Goal: Transaction & Acquisition: Obtain resource

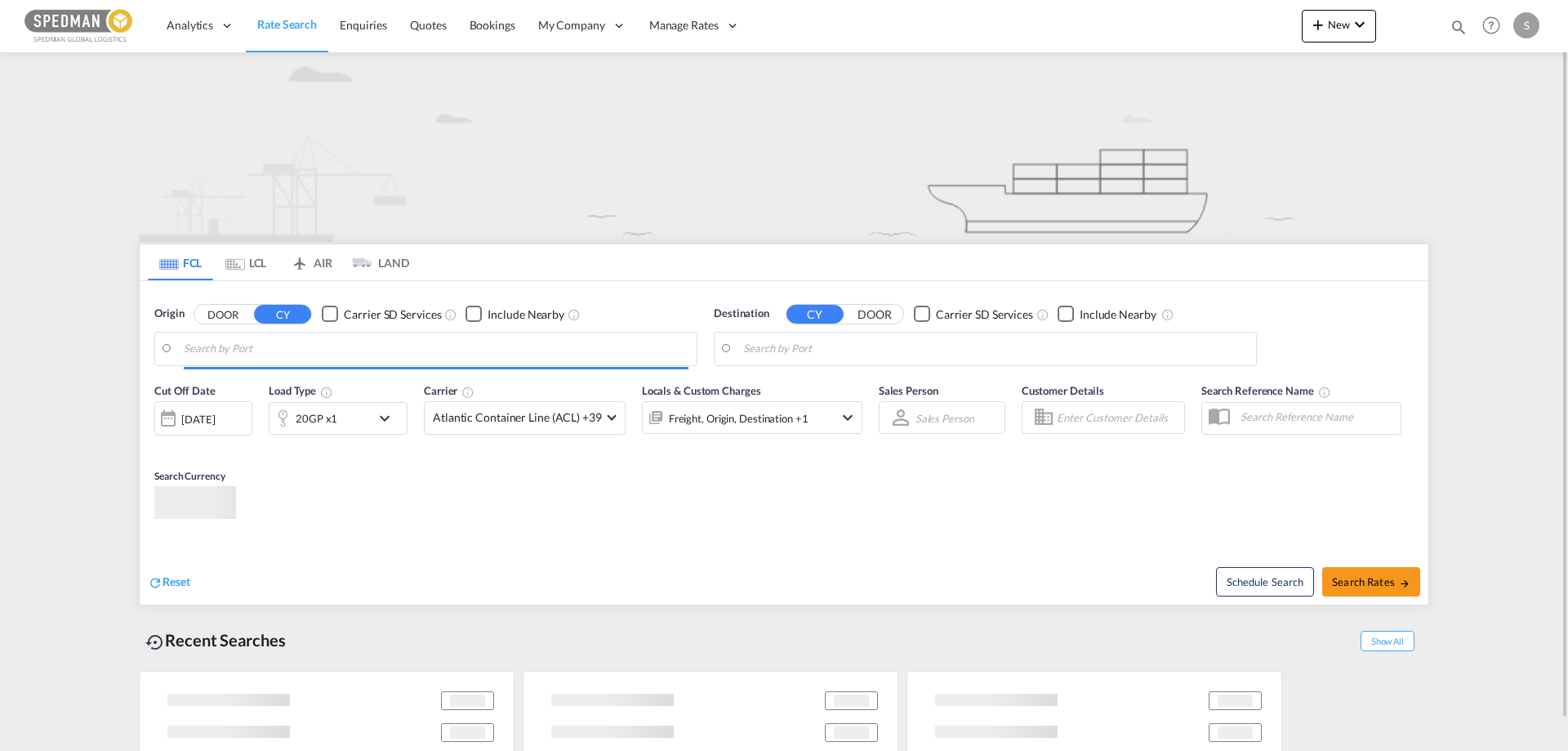
type input "[GEOGRAPHIC_DATA], [GEOGRAPHIC_DATA]"
type input "[GEOGRAPHIC_DATA], THBKK"
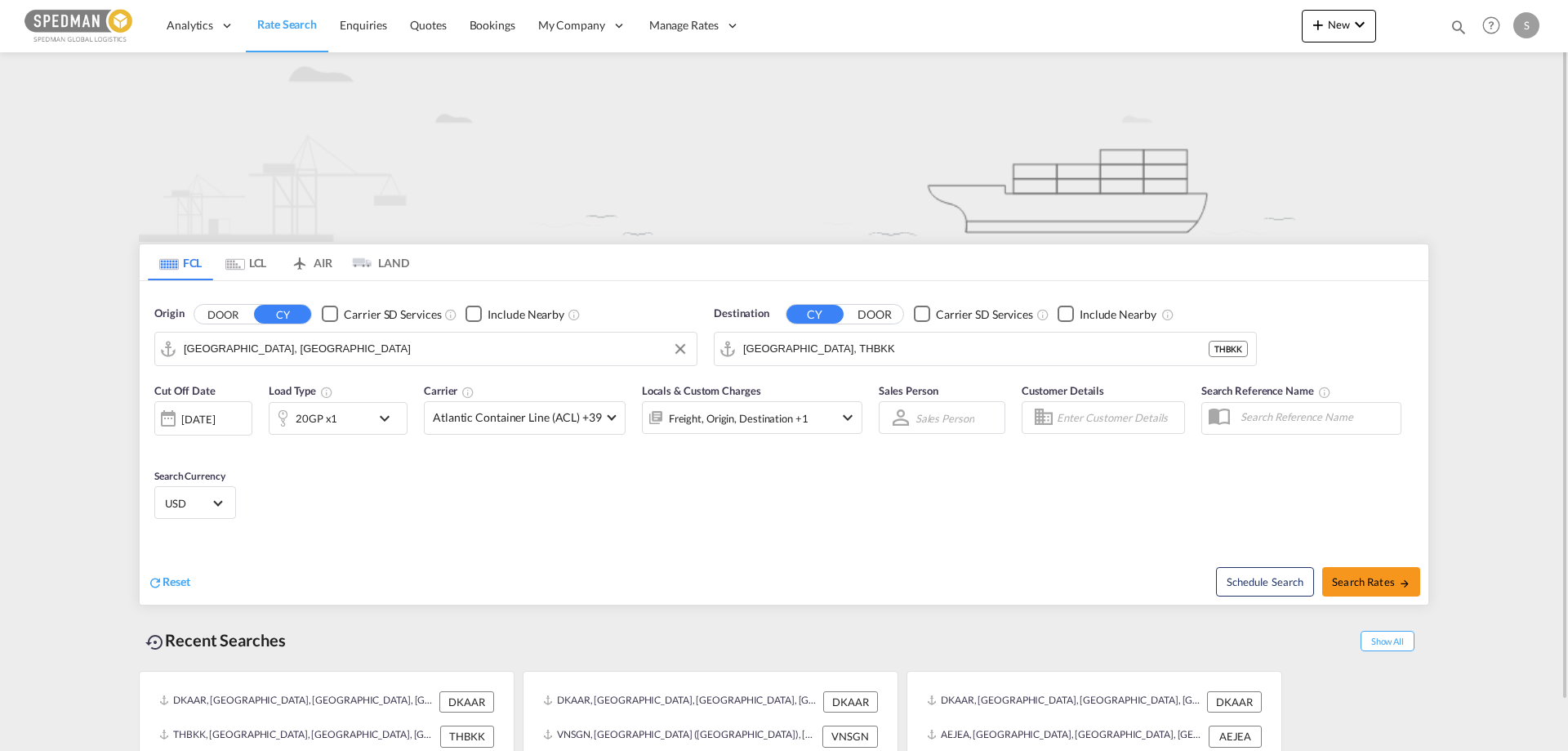
click at [190, 352] on input "[GEOGRAPHIC_DATA], [GEOGRAPHIC_DATA]" at bounding box center [436, 349] width 504 height 25
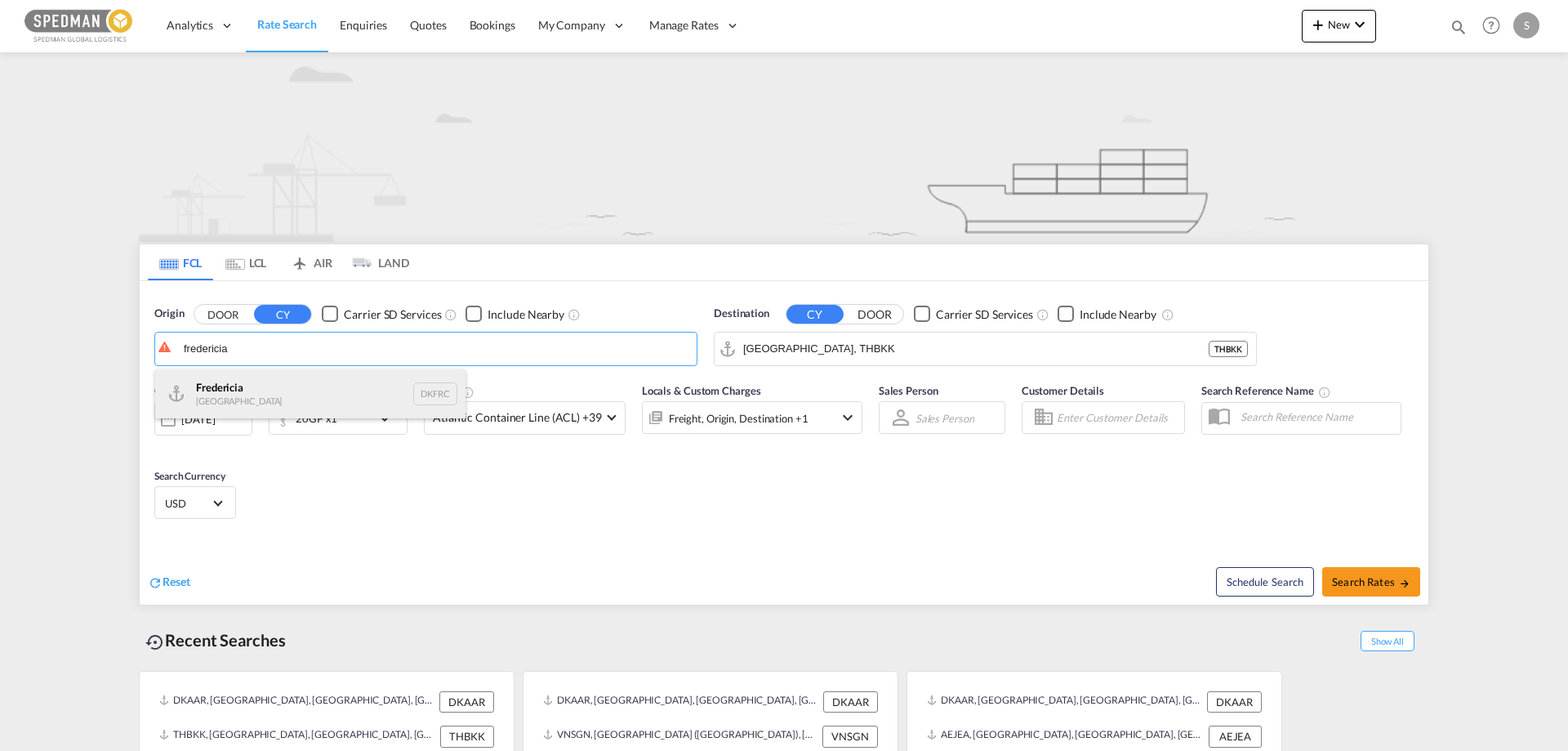
click at [199, 381] on div "Fredericia [GEOGRAPHIC_DATA] DKFRC" at bounding box center [310, 393] width 310 height 49
type input "[GEOGRAPHIC_DATA], DKFRC"
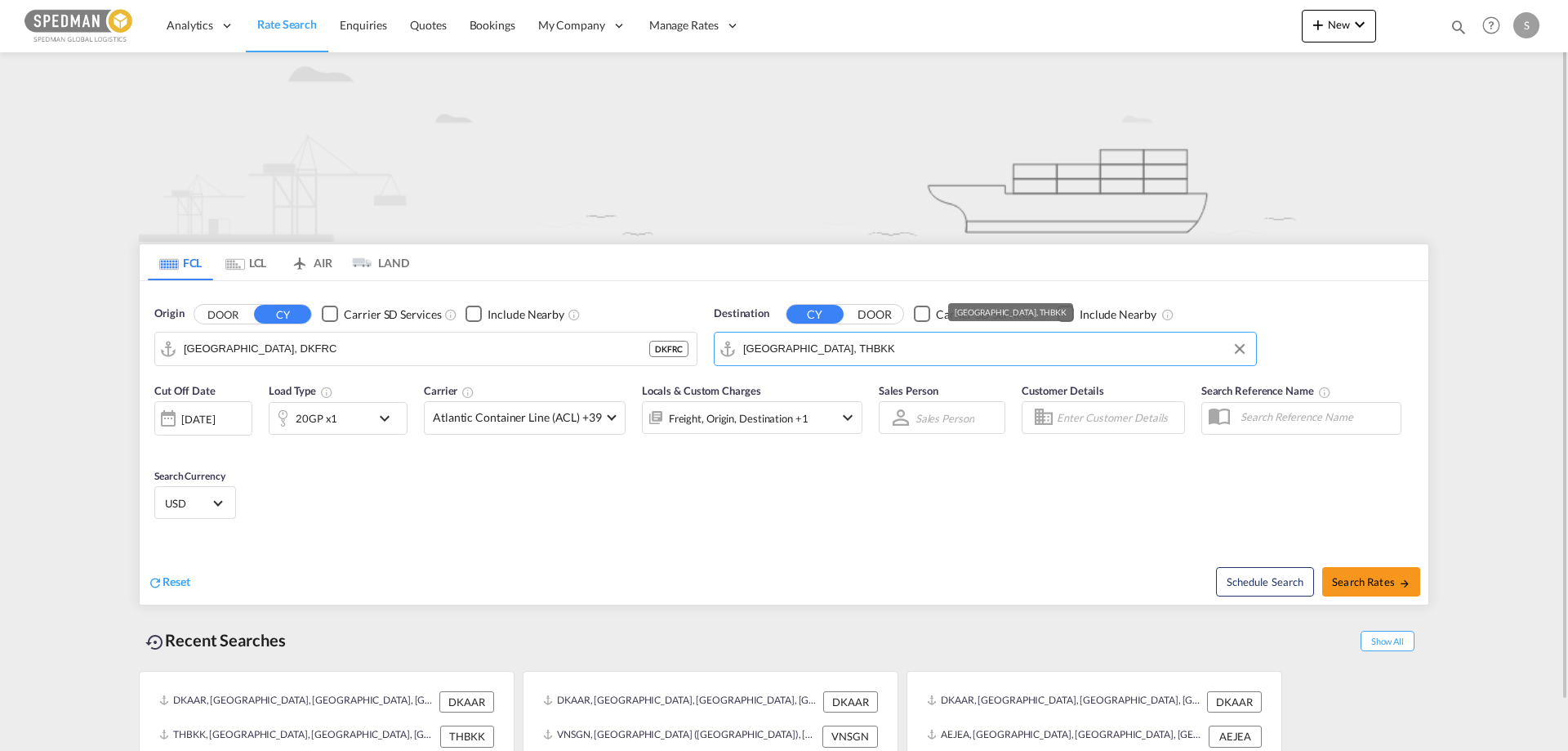
click at [771, 348] on input "[GEOGRAPHIC_DATA], THBKK" at bounding box center [995, 349] width 504 height 25
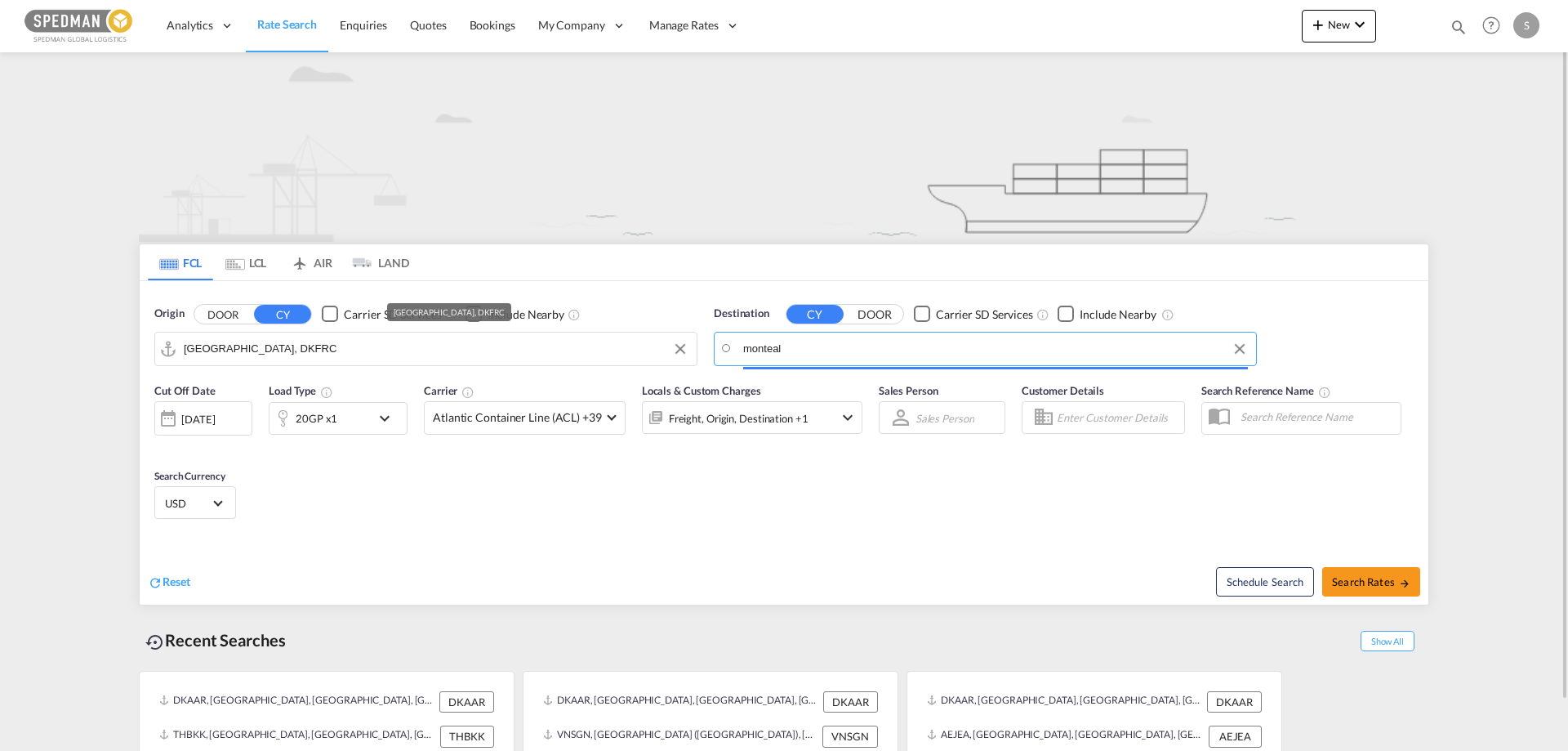
click at [792, 350] on input "monteal" at bounding box center [995, 349] width 504 height 25
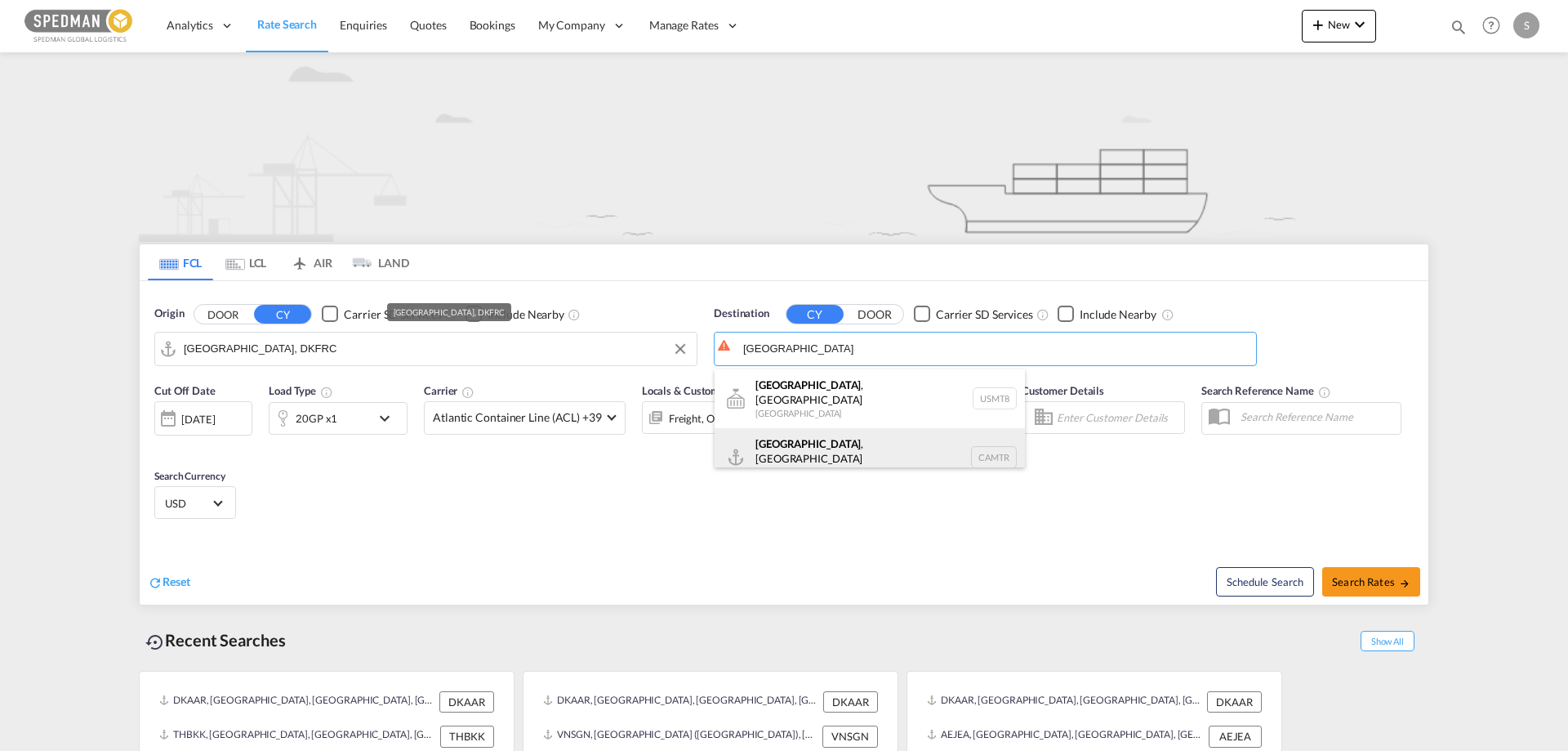
click at [765, 440] on div "[GEOGRAPHIC_DATA] , [GEOGRAPHIC_DATA] [GEOGRAPHIC_DATA] CAMTR" at bounding box center [869, 457] width 310 height 59
type input "[GEOGRAPHIC_DATA], [GEOGRAPHIC_DATA], CAMTR"
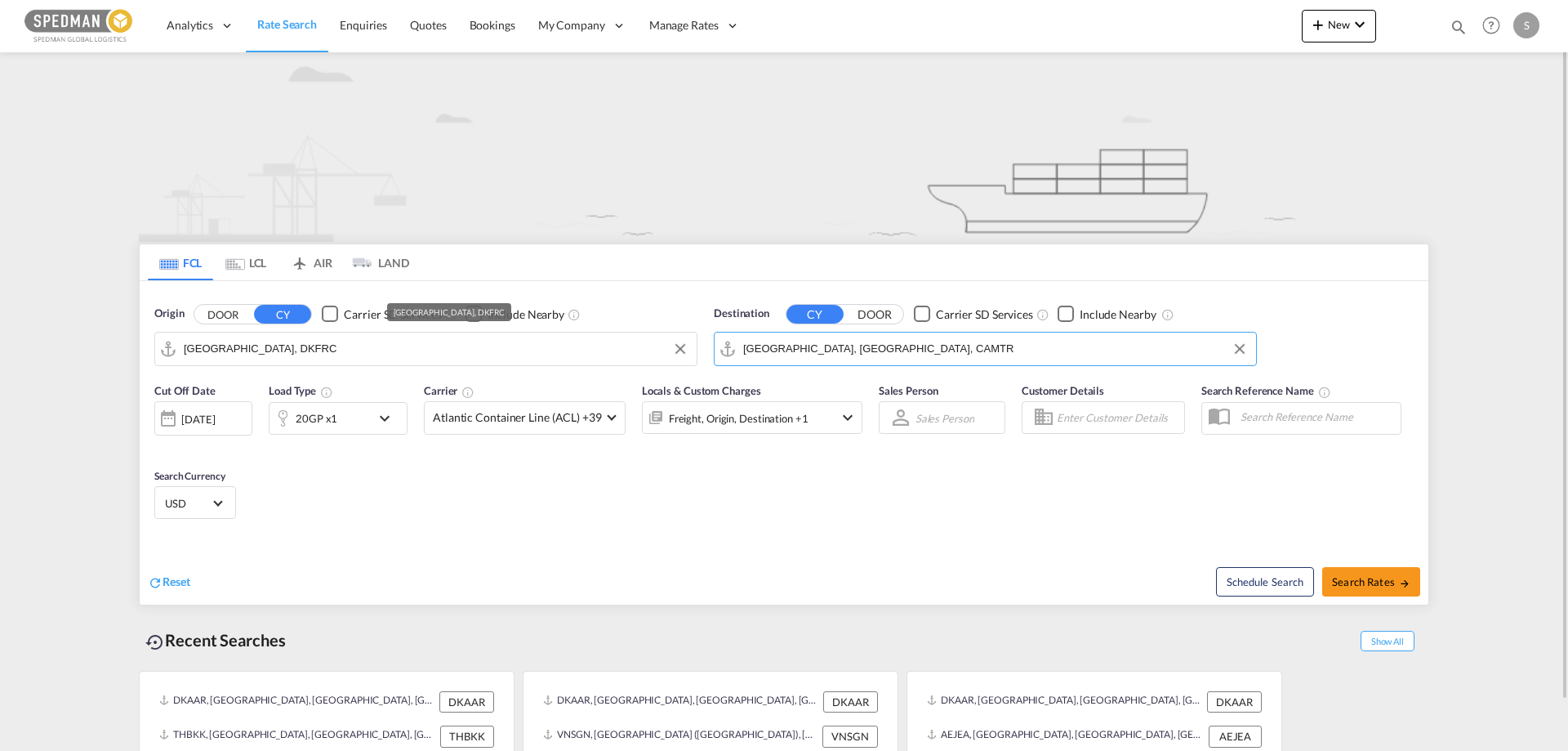
drag, startPoint x: 545, startPoint y: 501, endPoint x: 451, endPoint y: 476, distance: 97.3
click at [535, 501] on div "Cut Off Date [DATE] [DATE] Load Type 20GP x1 Carrier Atlantic Container Line (A…" at bounding box center [784, 454] width 1288 height 159
click at [369, 421] on div "20GP x1" at bounding box center [320, 418] width 101 height 33
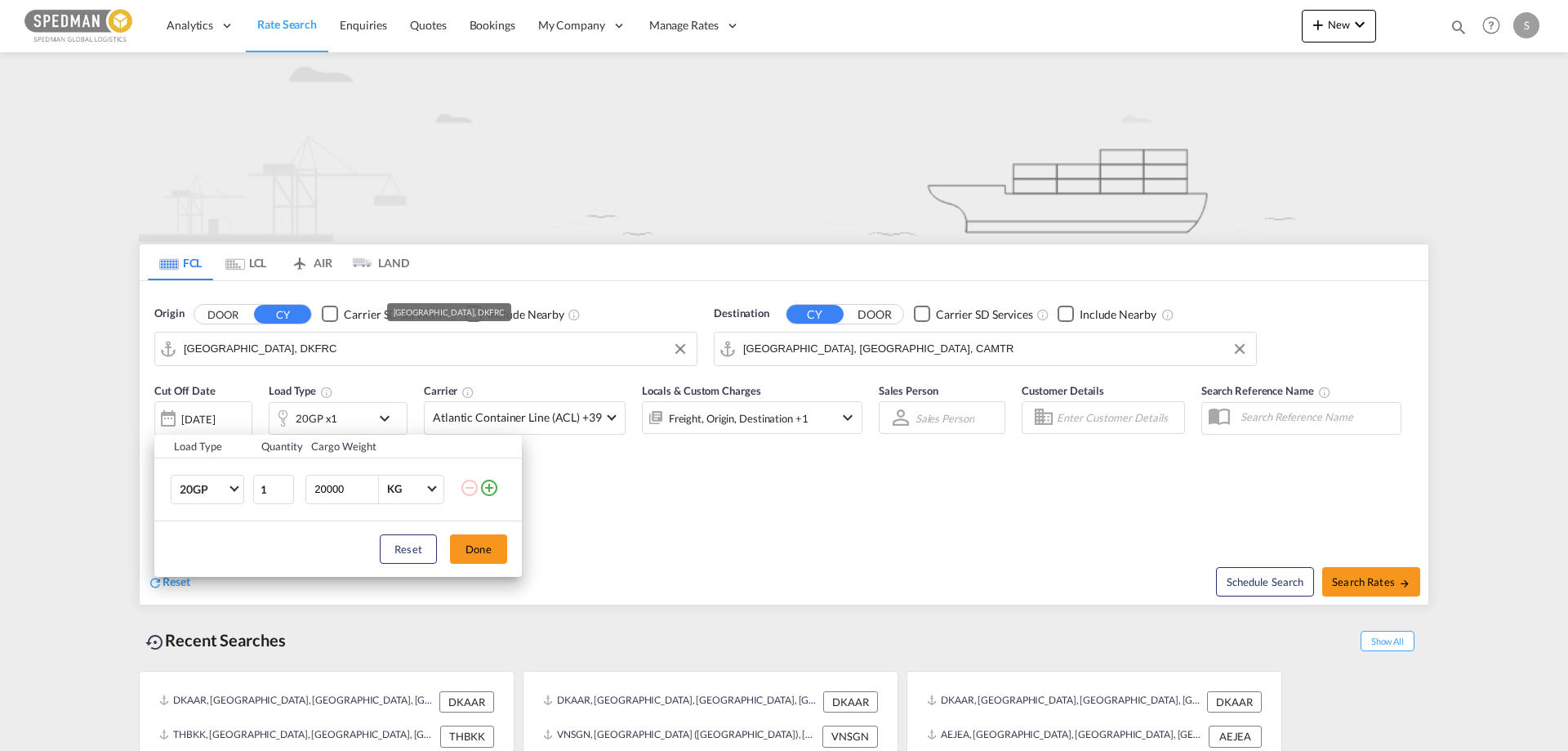
click at [701, 535] on div "Load Type Quantity Cargo Weight 20GP 20GP 40GP 40HC 45HC 20RE 40RE 40HR 20OT 40…" at bounding box center [784, 376] width 1568 height 751
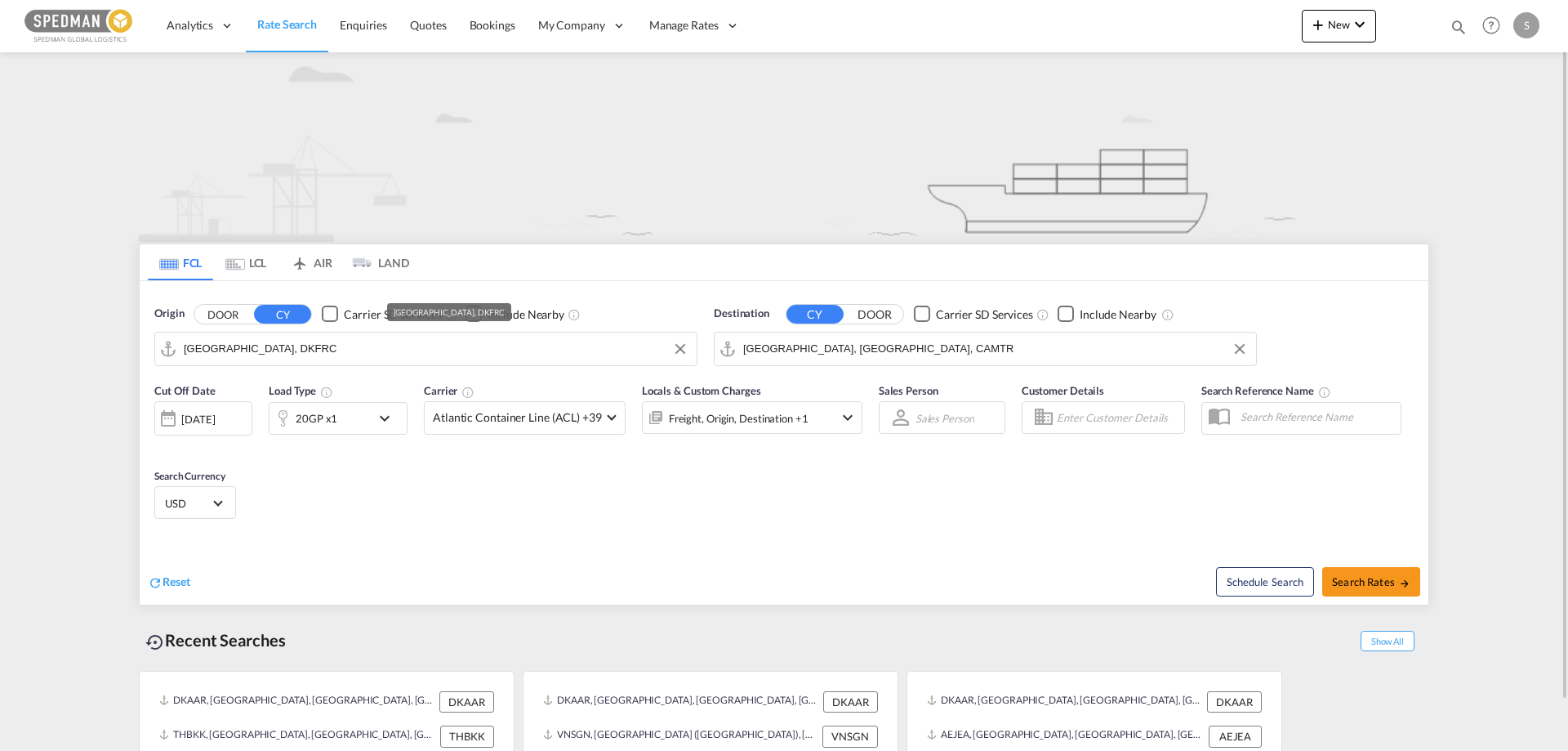
click at [341, 418] on div "20GP x1" at bounding box center [320, 418] width 101 height 33
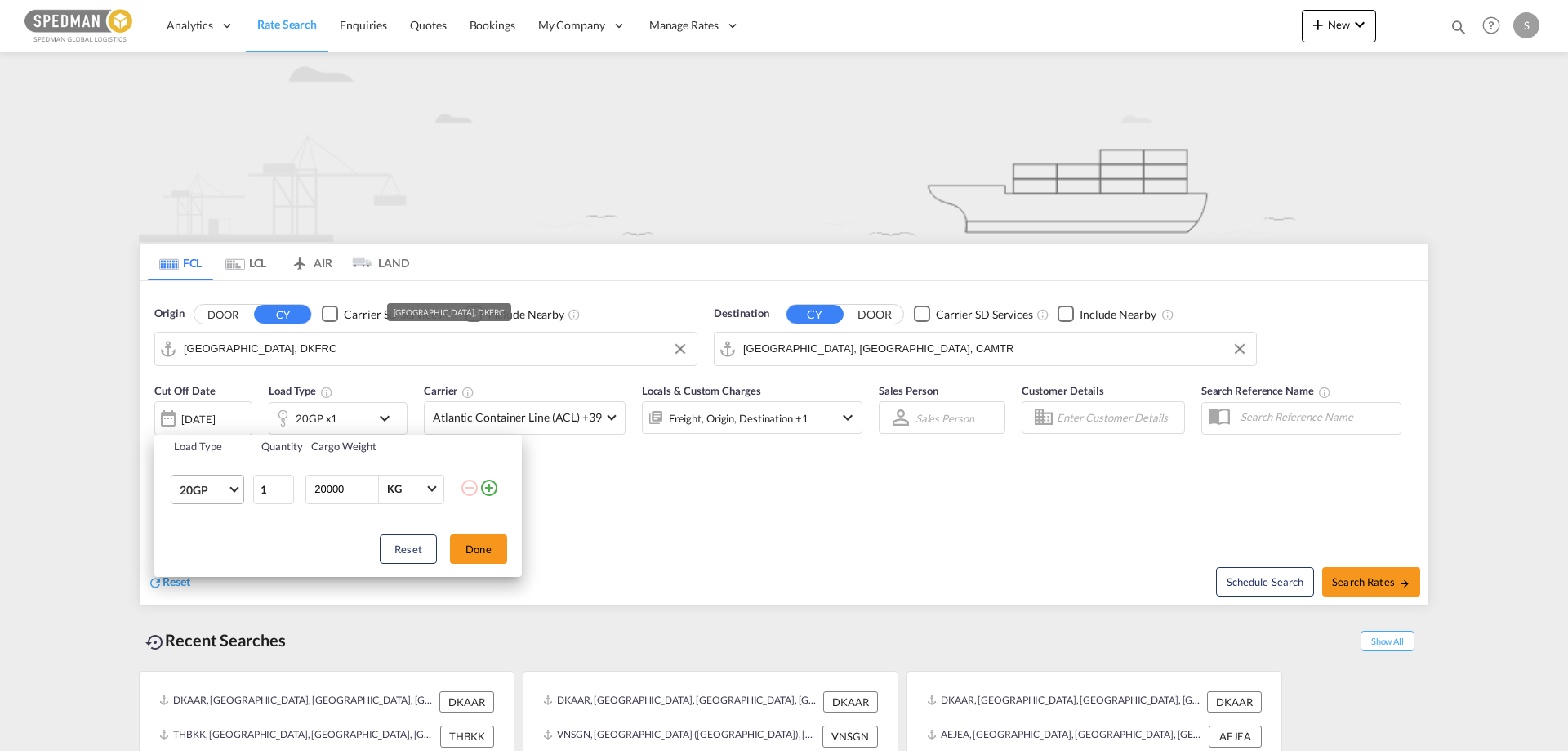
click at [230, 484] on md-select-value "20GP" at bounding box center [211, 490] width 66 height 28
click at [215, 567] on md-option "40HC" at bounding box center [222, 567] width 111 height 39
click at [483, 547] on button "Done" at bounding box center [479, 549] width 58 height 30
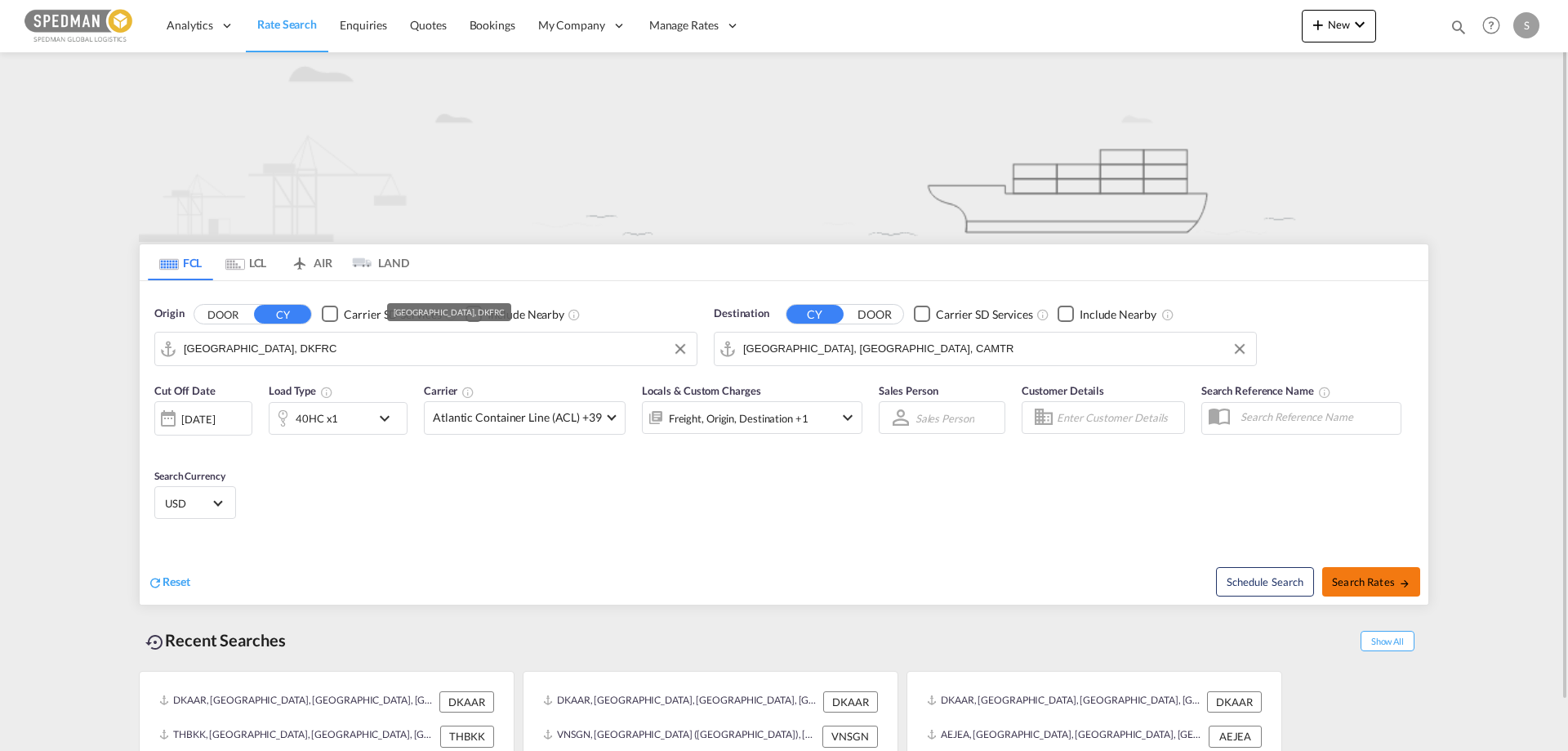
click at [1382, 590] on button "Search Rates" at bounding box center [1370, 582] width 98 height 30
type input "DKFRC to CAMTR / [DATE]"
